Goal: Task Accomplishment & Management: Manage account settings

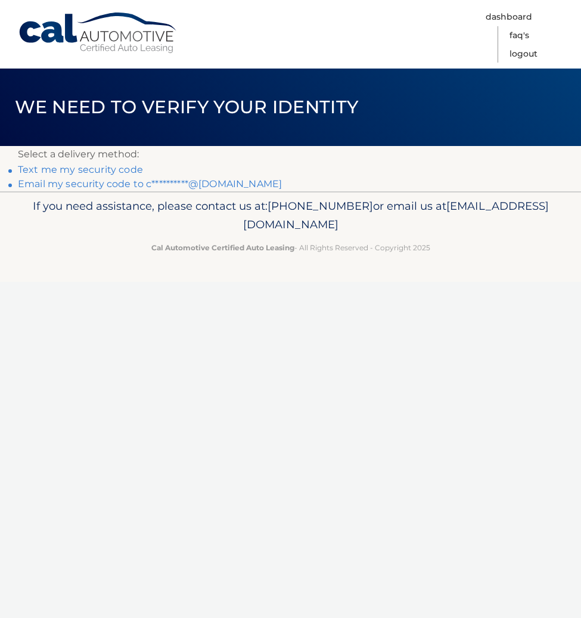
click at [68, 170] on link "Text me my security code" at bounding box center [80, 169] width 125 height 11
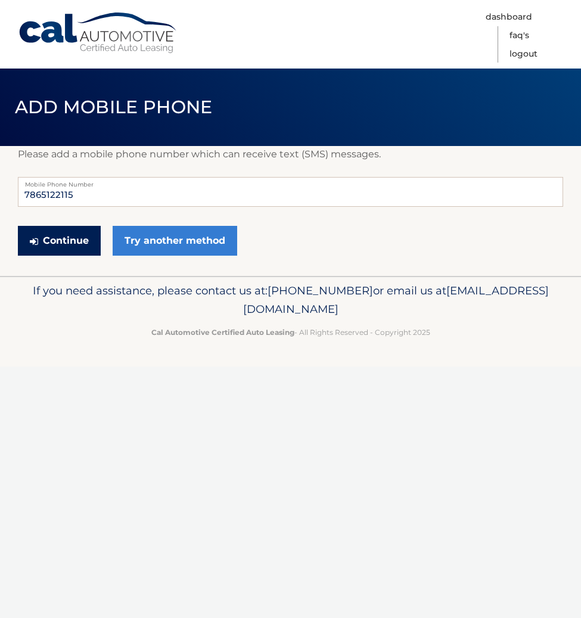
click at [68, 247] on button "Continue" at bounding box center [59, 241] width 83 height 30
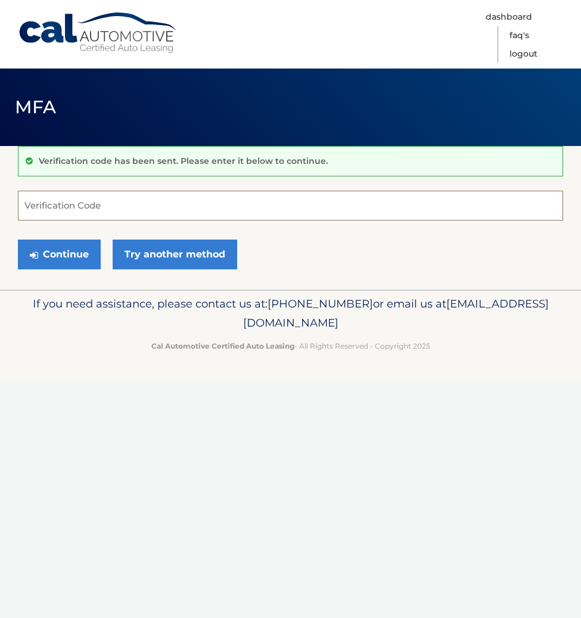
click at [95, 205] on input "Verification Code" at bounding box center [290, 206] width 545 height 30
type input "555594"
click at [18, 239] on button "Continue" at bounding box center [59, 254] width 83 height 30
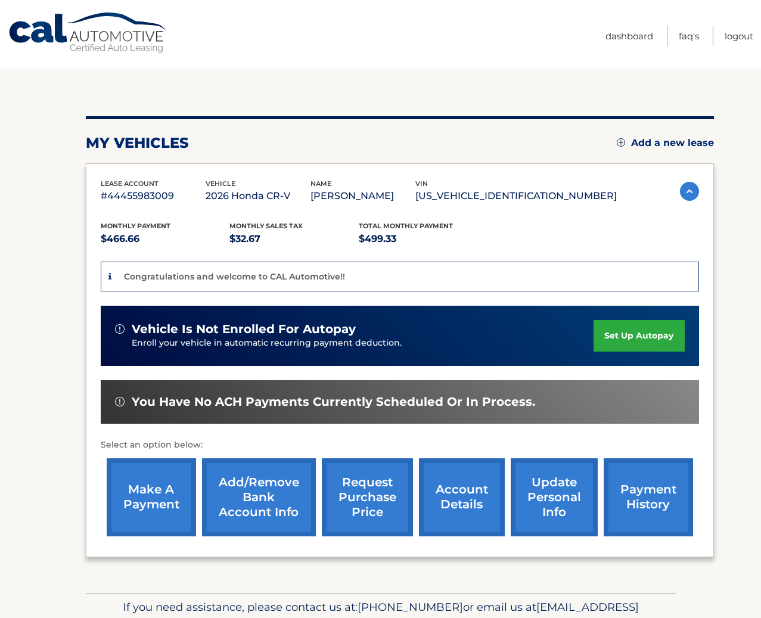
scroll to position [119, 0]
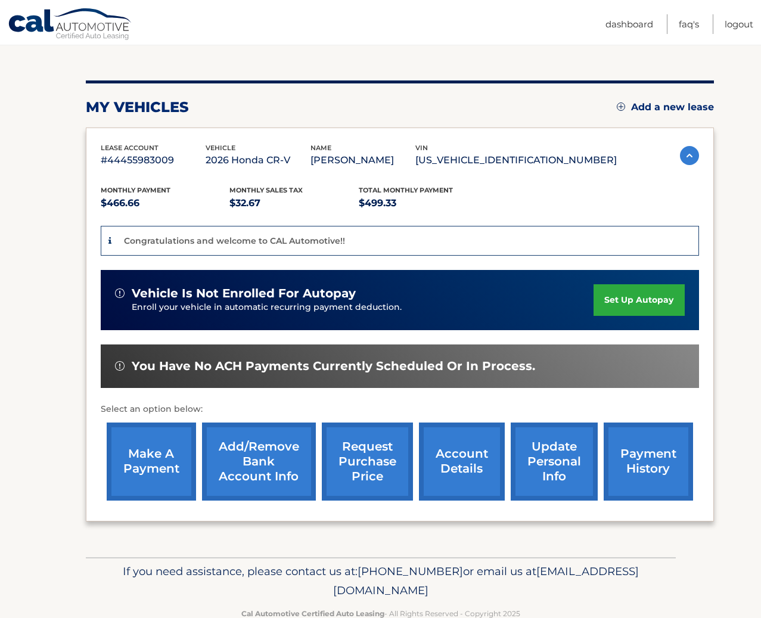
click at [580, 300] on link "set up autopay" at bounding box center [638, 300] width 91 height 32
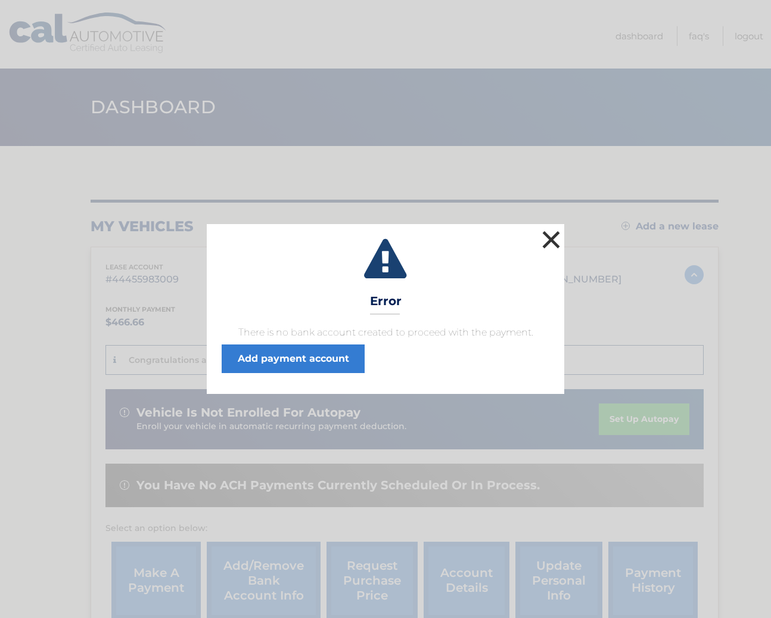
click at [552, 239] on button "×" at bounding box center [551, 240] width 24 height 24
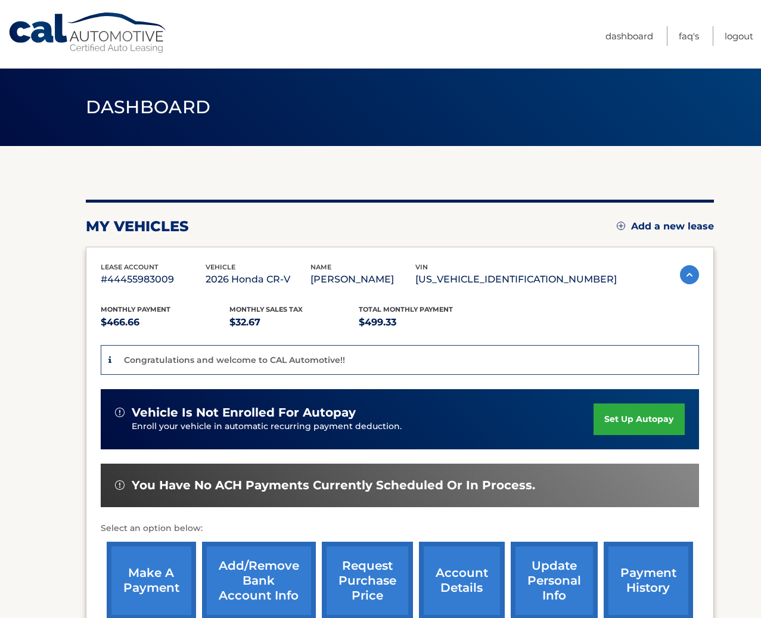
click at [619, 423] on link "set up autopay" at bounding box center [638, 419] width 91 height 32
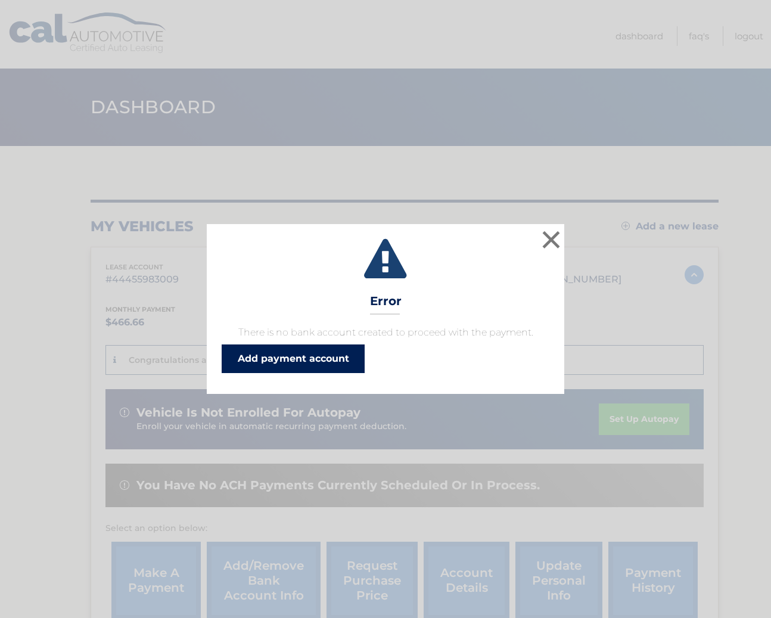
click at [288, 366] on link "Add payment account" at bounding box center [293, 358] width 143 height 29
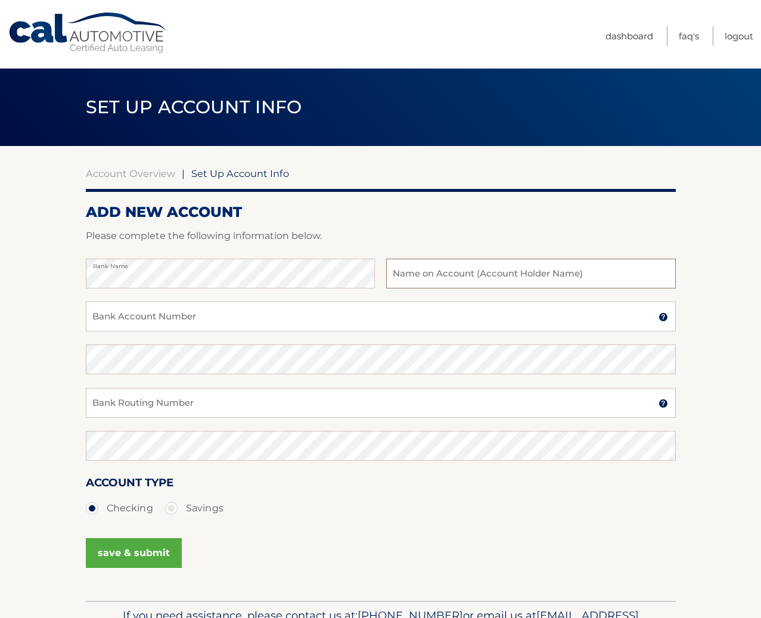
click at [468, 278] on input "text" at bounding box center [530, 273] width 289 height 30
type input "luis & [PERSON_NAME]"
click at [117, 314] on input "Bank Account Number" at bounding box center [381, 316] width 590 height 30
type input "1010204135524"
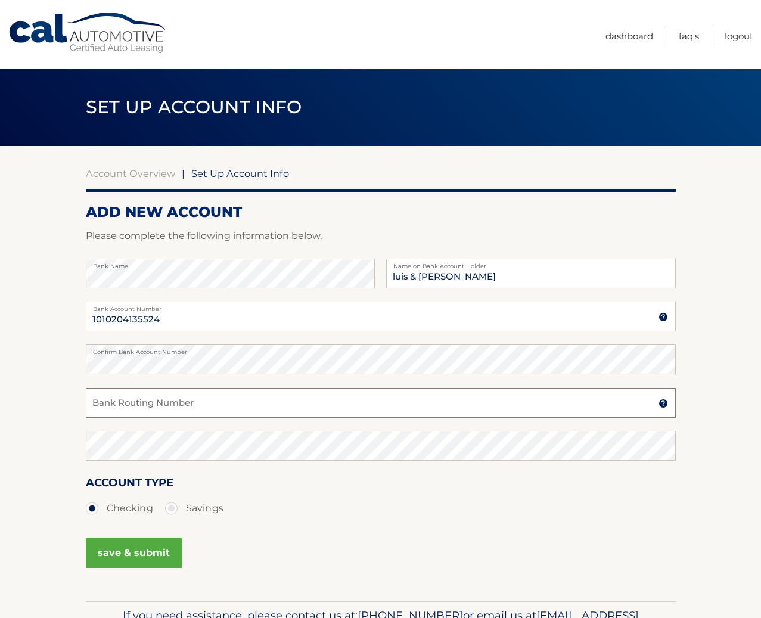
click at [110, 404] on input "Bank Routing Number" at bounding box center [381, 403] width 590 height 30
type input "063107513"
click at [140, 558] on button "save & submit" at bounding box center [134, 553] width 96 height 30
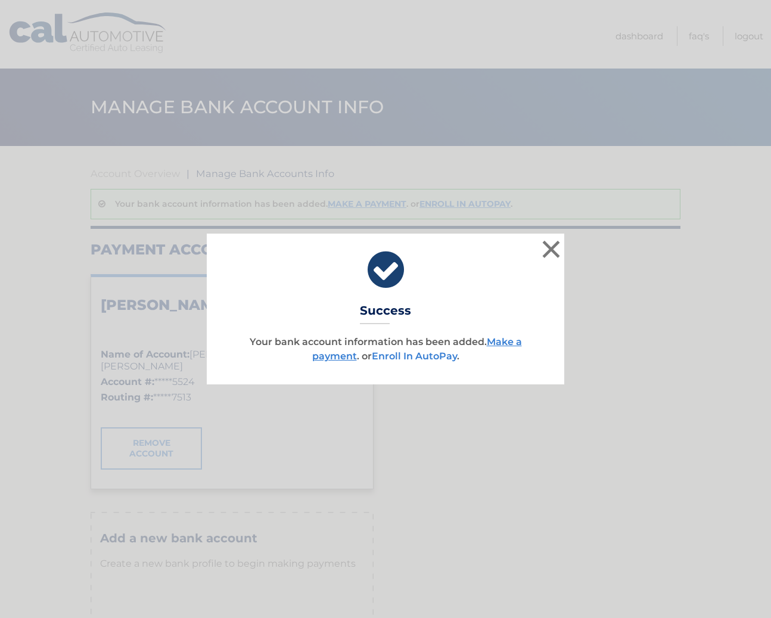
click at [413, 356] on link "Enroll In AutoPay" at bounding box center [414, 355] width 85 height 11
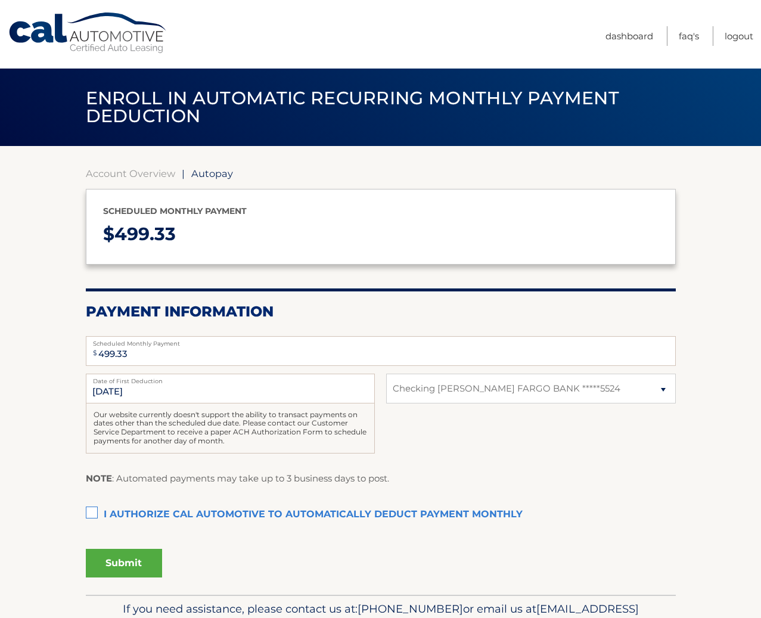
select select "OGFlMzBjNjctOTRkYi00NjViLWJlYzctMDNmZTczNjM1MTI2"
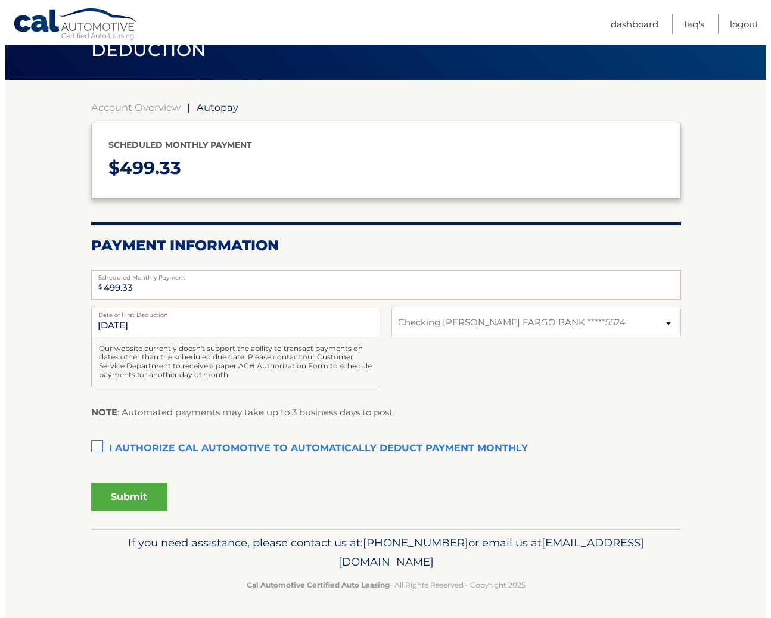
scroll to position [67, 0]
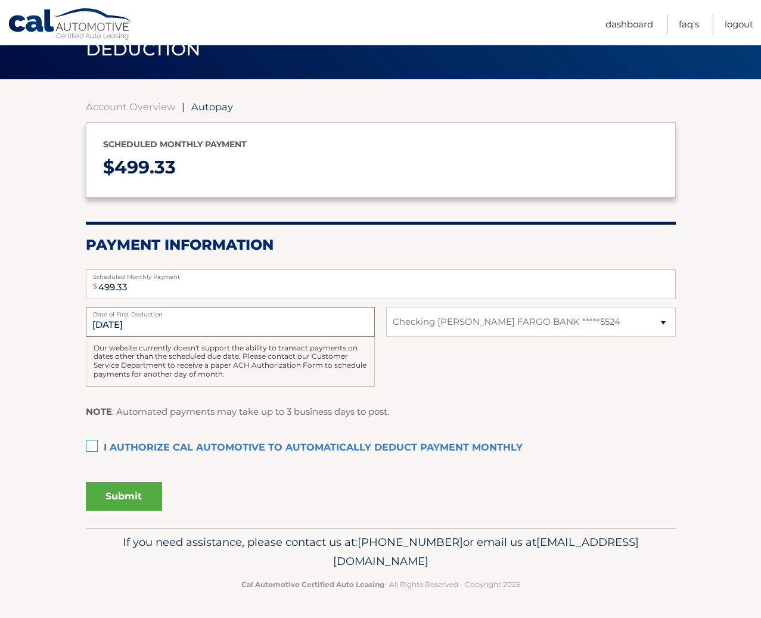
click at [135, 322] on input "9/1/2025" at bounding box center [230, 322] width 289 height 30
click at [134, 325] on input "9/1/2025" at bounding box center [230, 322] width 289 height 30
click at [92, 447] on label "I authorize cal automotive to automatically deduct payment monthly This checkbo…" at bounding box center [381, 448] width 590 height 24
click at [0, 0] on input "I authorize cal automotive to automatically deduct payment monthly This checkbo…" at bounding box center [0, 0] width 0 height 0
click at [124, 488] on button "Submit" at bounding box center [124, 496] width 76 height 29
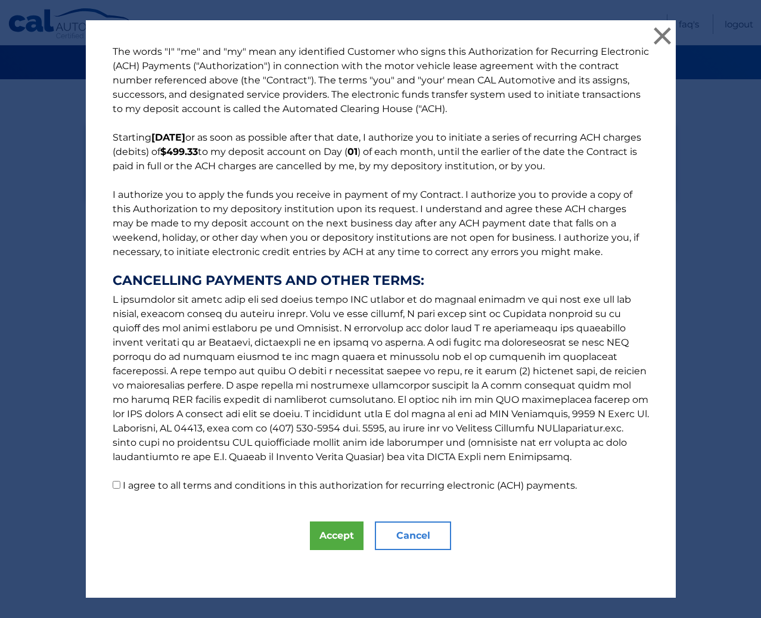
click at [124, 488] on label "I agree to all terms and conditions in this authorization for recurring electro…" at bounding box center [350, 484] width 454 height 11
click at [120, 488] on input "I agree to all terms and conditions in this authorization for recurring electro…" at bounding box center [117, 485] width 8 height 8
checkbox input "true"
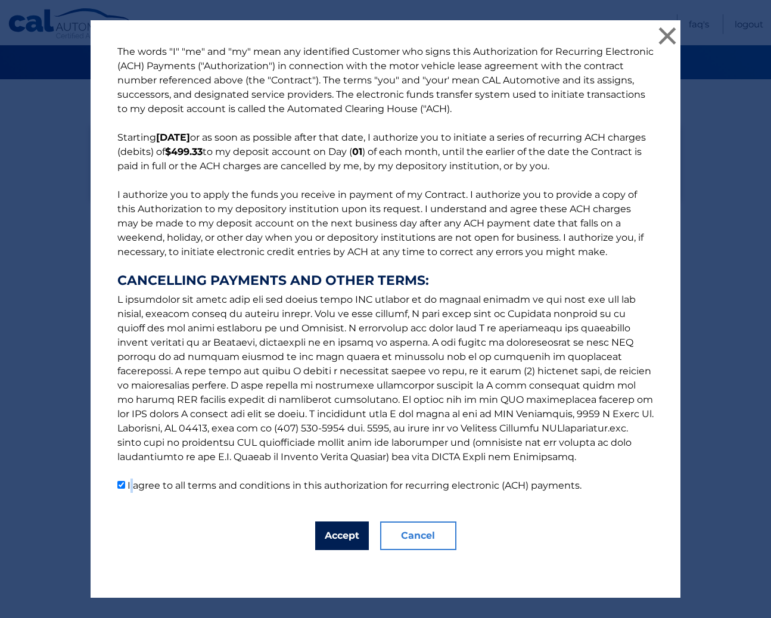
click at [329, 537] on button "Accept" at bounding box center [342, 535] width 54 height 29
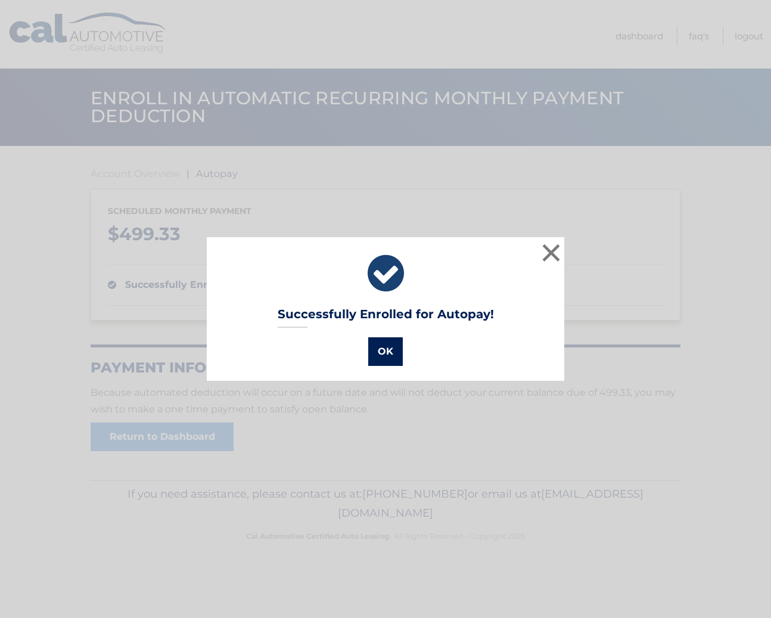
click at [378, 358] on button "OK" at bounding box center [385, 351] width 35 height 29
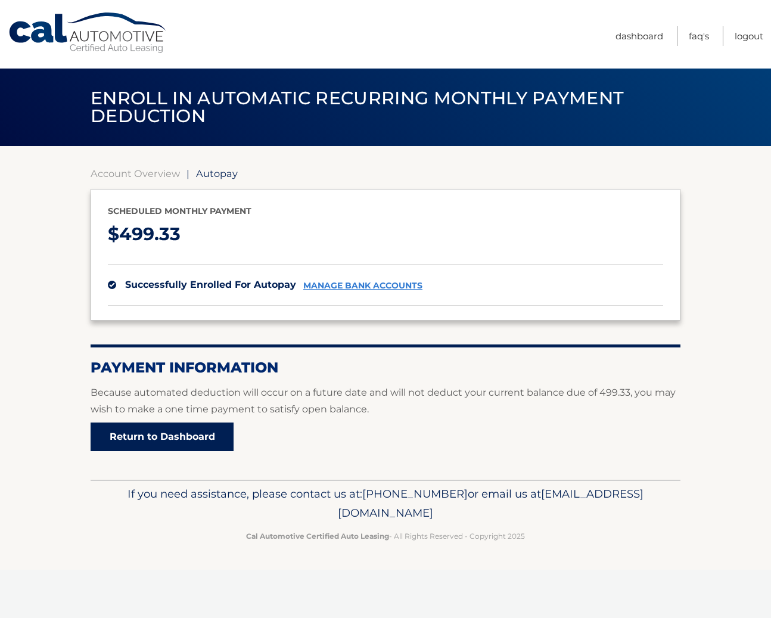
click at [182, 443] on link "Return to Dashboard" at bounding box center [162, 436] width 143 height 29
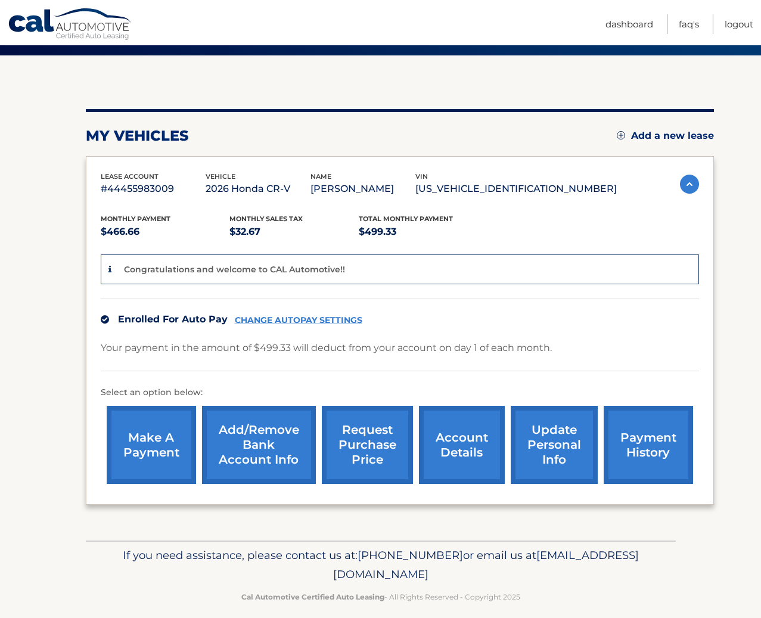
scroll to position [104, 0]
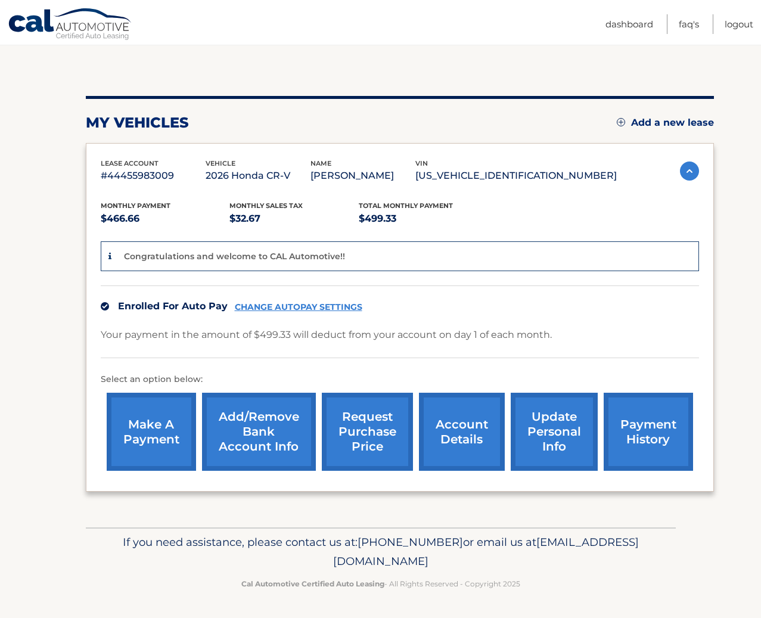
click at [548, 432] on link "update personal info" at bounding box center [553, 431] width 87 height 78
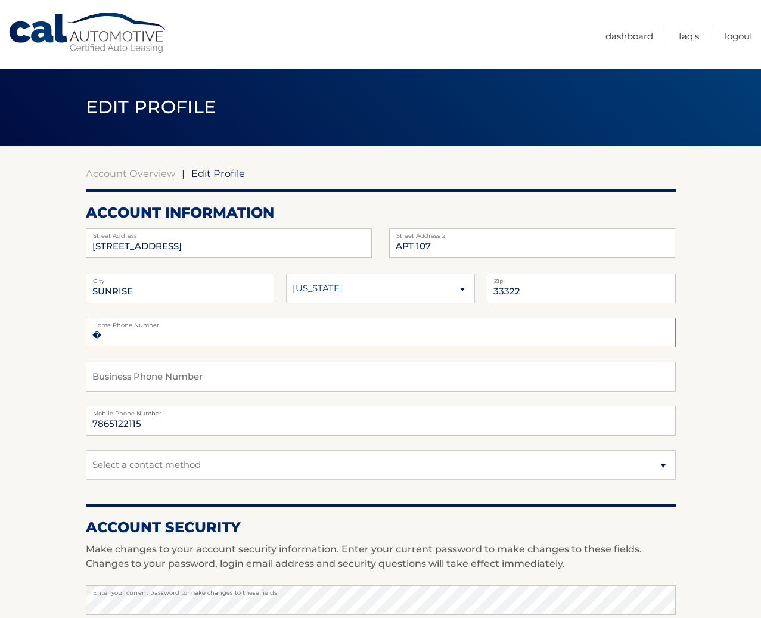
click at [133, 341] on input "�" at bounding box center [381, 332] width 590 height 30
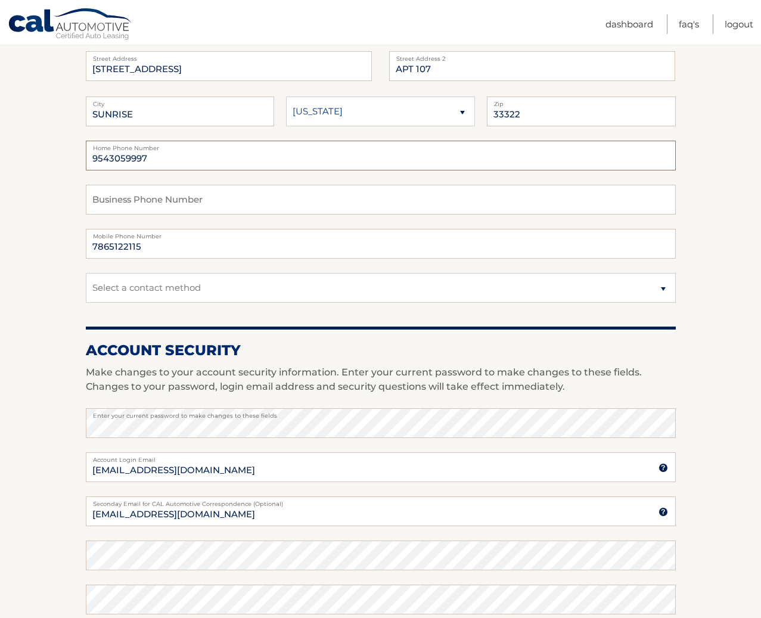
scroll to position [179, 0]
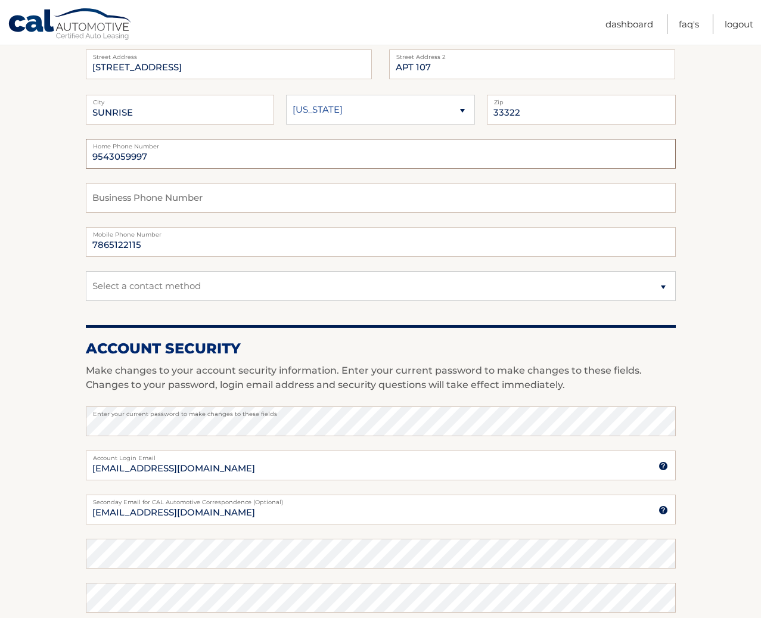
type input "9543059997"
click at [662, 288] on select "Select a contact method Mobile Home" at bounding box center [381, 286] width 590 height 30
select select "1"
click at [86, 271] on select "Select a contact method Mobile Home" at bounding box center [381, 286] width 590 height 30
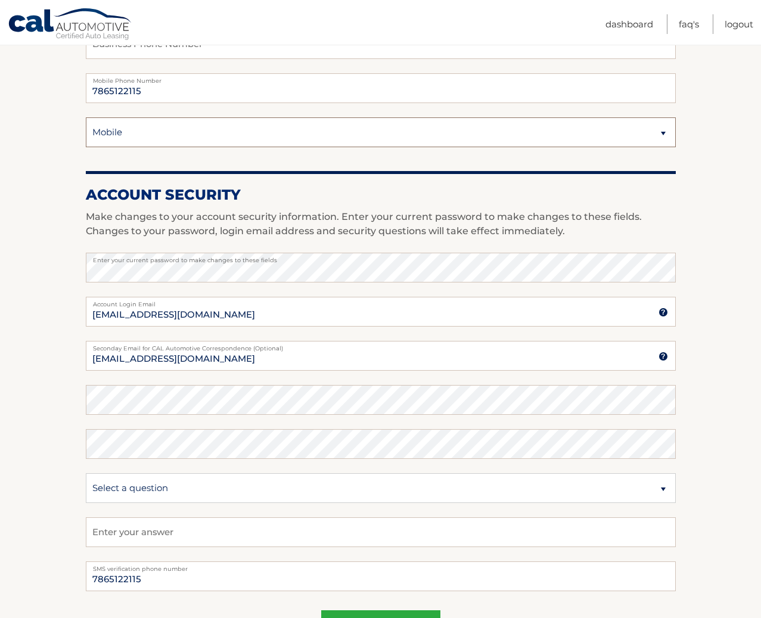
scroll to position [357, 0]
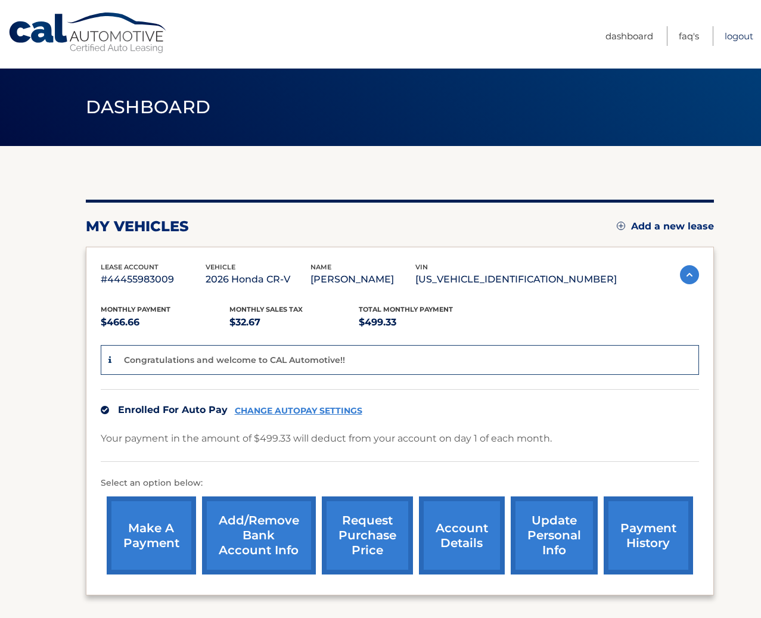
click at [739, 36] on link "Logout" at bounding box center [738, 36] width 29 height 20
